Goal: Information Seeking & Learning: Find specific fact

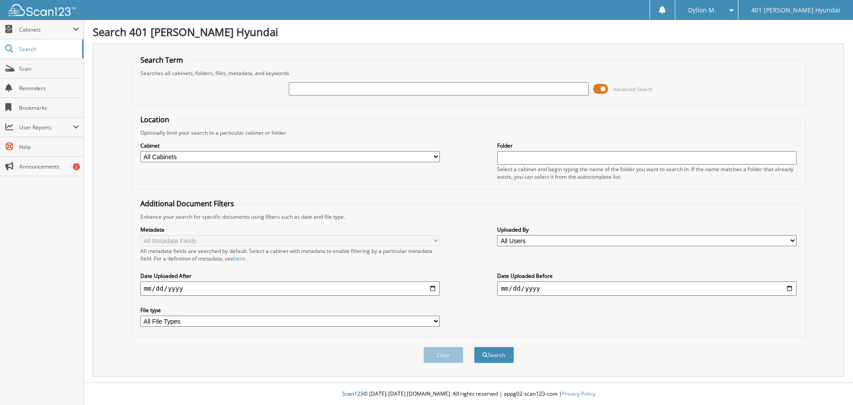
click at [372, 87] on input "text" at bounding box center [438, 88] width 299 height 13
paste input "[PERSON_NAME]"
type input "[PERSON_NAME]"
click at [474, 346] on button "Search" at bounding box center [494, 354] width 40 height 16
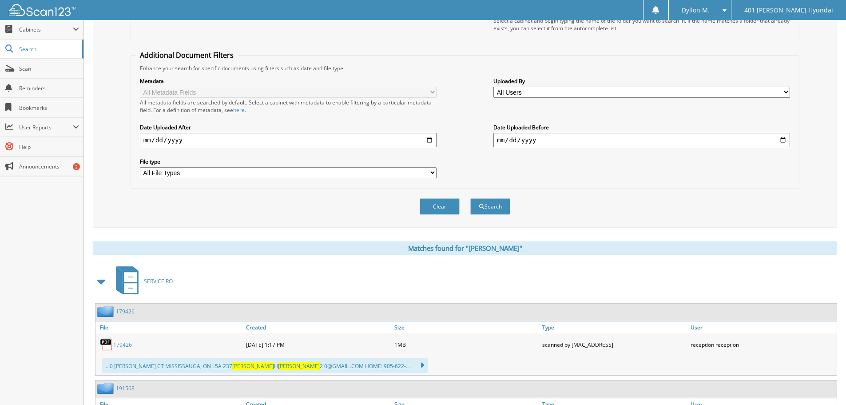
scroll to position [223, 0]
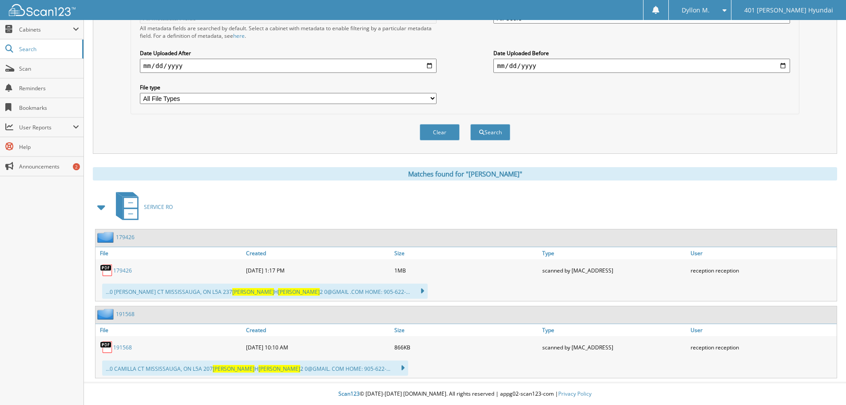
click at [126, 269] on link "179426" at bounding box center [122, 270] width 19 height 8
click at [117, 347] on link "191568" at bounding box center [122, 347] width 19 height 8
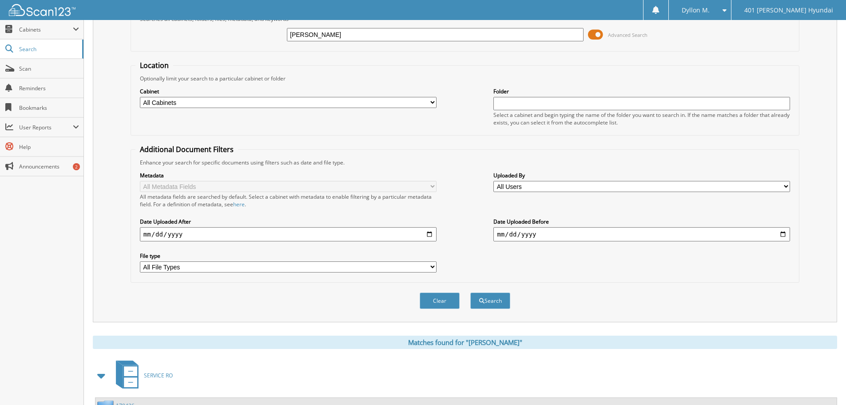
scroll to position [0, 0]
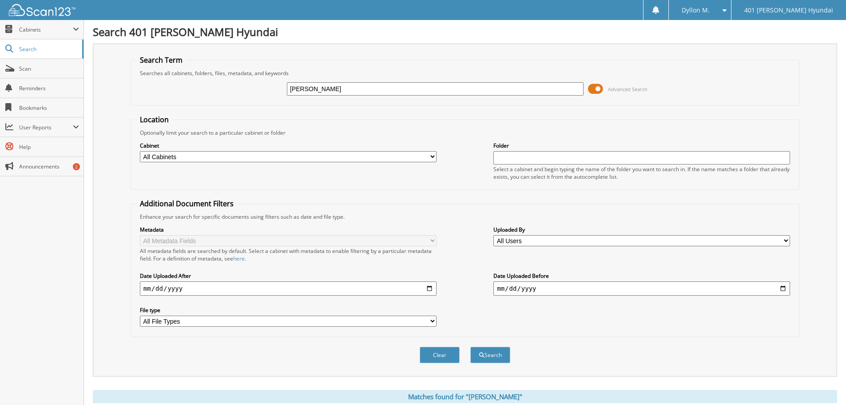
drag, startPoint x: 358, startPoint y: 87, endPoint x: 112, endPoint y: 87, distance: 245.2
click at [112, 87] on div "Search Term Searches all cabinets, folders, files, metadata, and keywords [PERS…" at bounding box center [465, 210] width 744 height 333
paste input "22676A"
type input "22676A"
click at [470, 346] on button "Search" at bounding box center [490, 354] width 40 height 16
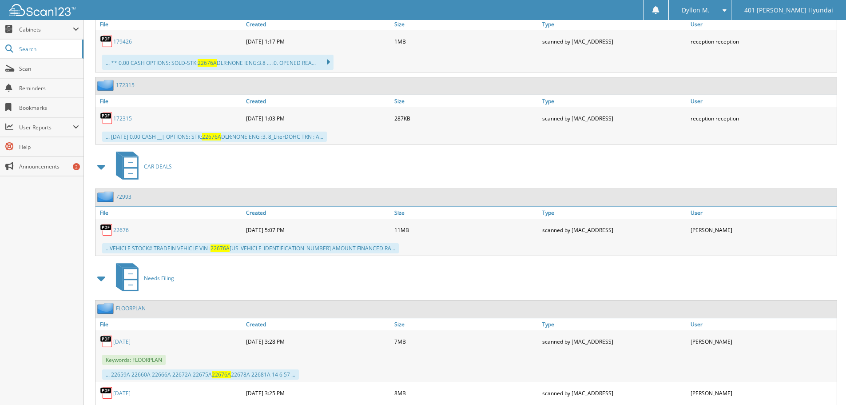
scroll to position [447, 0]
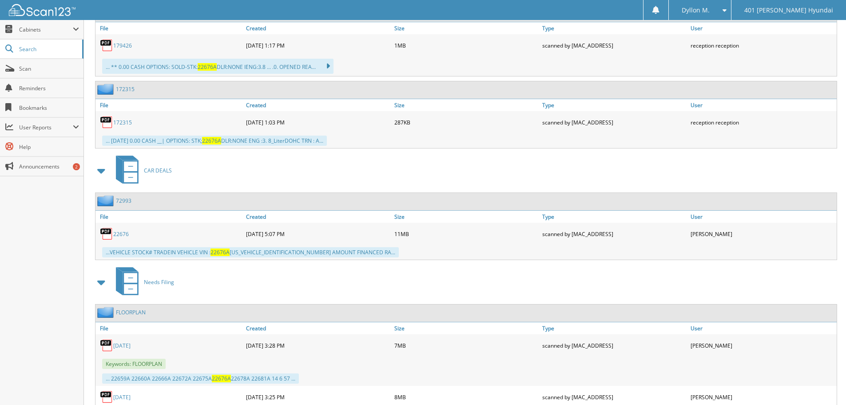
click at [123, 235] on link "22676" at bounding box center [121, 234] width 16 height 8
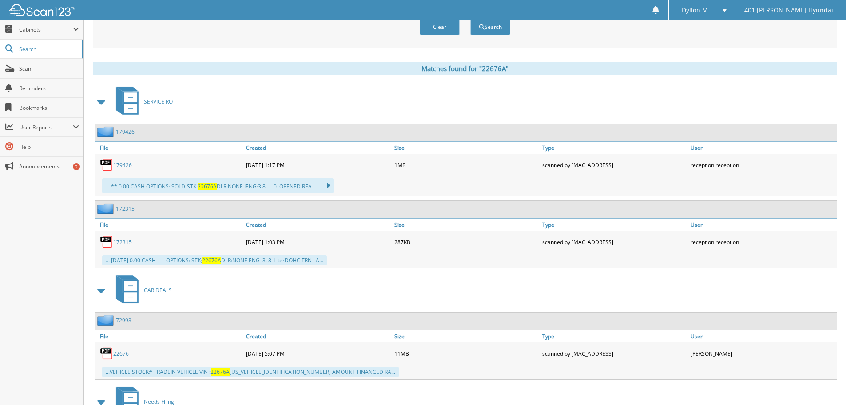
scroll to position [314, 0]
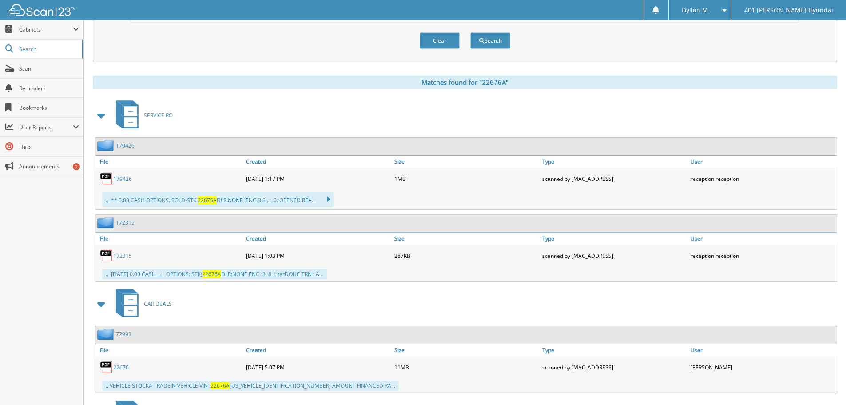
click at [125, 179] on link "179426" at bounding box center [122, 179] width 19 height 8
